Goal: Transaction & Acquisition: Book appointment/travel/reservation

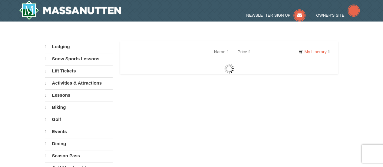
select select "10"
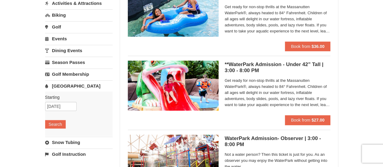
scroll to position [79, 0]
